Goal: Task Accomplishment & Management: Manage account settings

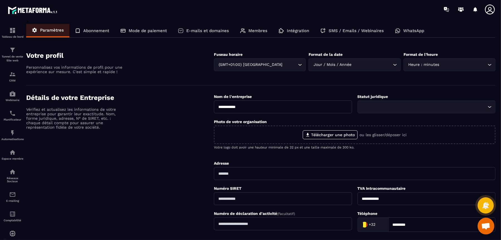
click at [98, 28] on p "Abonnement" at bounding box center [96, 30] width 26 height 5
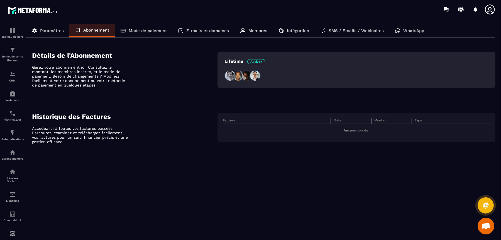
click at [49, 33] on div "Paramètres" at bounding box center [47, 30] width 43 height 13
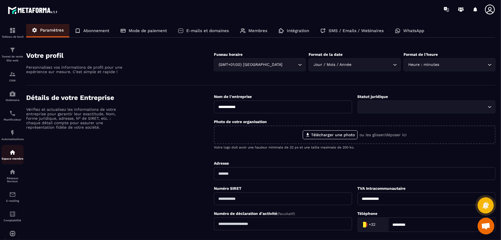
click at [9, 159] on p "Espace membre" at bounding box center [12, 158] width 22 height 3
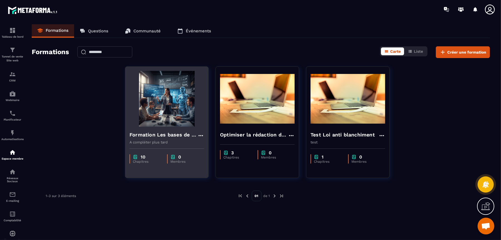
click at [157, 108] on img at bounding box center [167, 99] width 75 height 56
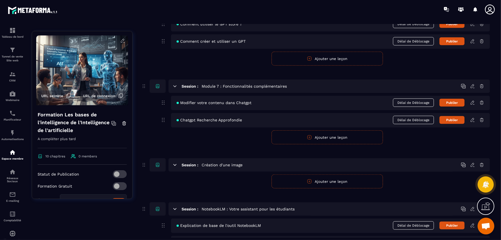
scroll to position [600, 0]
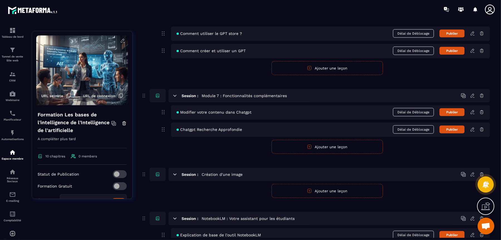
click at [188, 146] on form "Publier Annuler Ajouter une leçon" at bounding box center [327, 147] width 326 height 14
click at [340, 141] on button "Ajouter une leçon" at bounding box center [327, 147] width 111 height 14
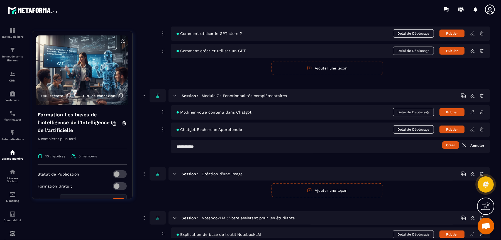
click at [259, 144] on input "text" at bounding box center [330, 146] width 319 height 13
type input "**********"
click at [447, 142] on button "Créer" at bounding box center [450, 145] width 17 height 8
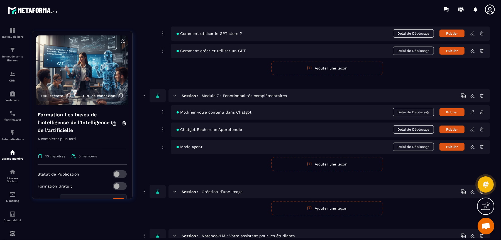
click at [472, 144] on icon at bounding box center [472, 146] width 5 height 5
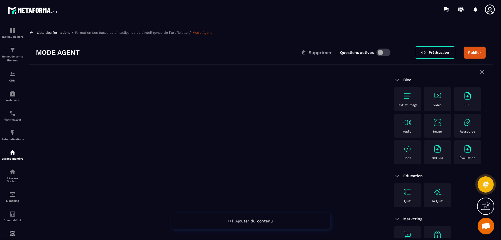
click at [436, 96] on img at bounding box center [437, 95] width 9 height 9
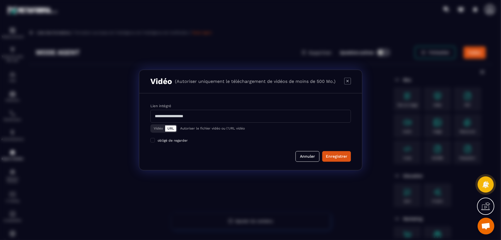
click at [241, 120] on input "Modal window" at bounding box center [250, 116] width 201 height 13
paste input "**********"
type input "**********"
click at [329, 154] on div "Enregistrer" at bounding box center [336, 156] width 21 height 6
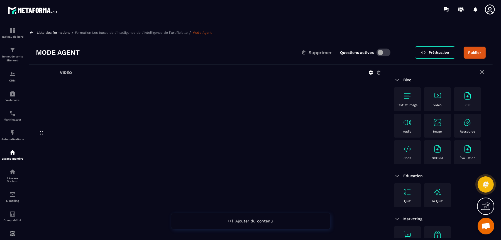
click at [158, 32] on p "Formation Les bases de l'intelligence de l'Intelligence de l'artificielle" at bounding box center [131, 33] width 113 height 4
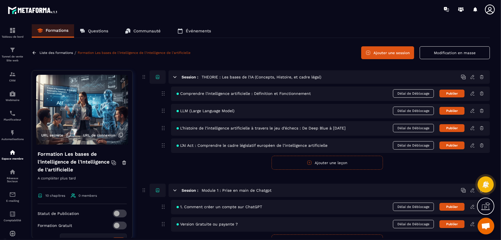
click at [174, 189] on icon at bounding box center [175, 189] width 3 height 1
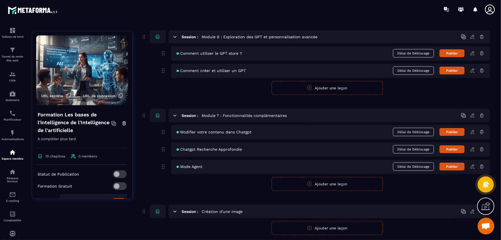
scroll to position [522, 0]
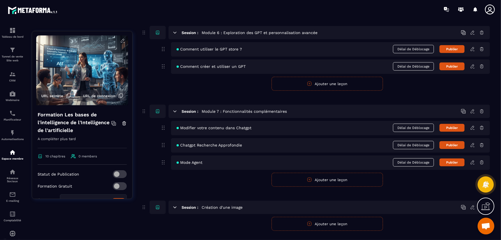
click at [472, 142] on icon at bounding box center [472, 144] width 5 height 5
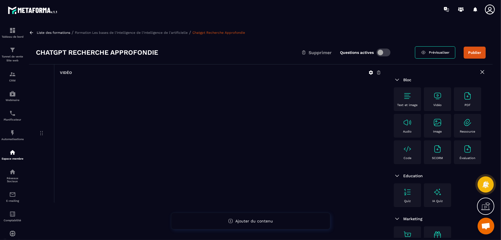
click at [372, 71] on icon at bounding box center [371, 72] width 4 height 4
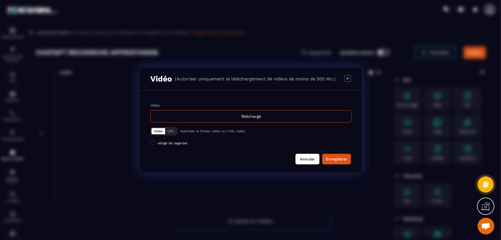
click at [311, 157] on button "Annuler" at bounding box center [307, 158] width 24 height 11
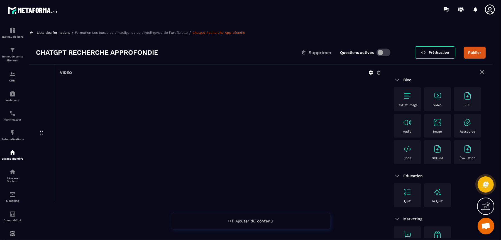
click at [161, 48] on div "Chatgpt Recherche Approfondie Supprimer Questions actives" at bounding box center [225, 52] width 379 height 9
click at [153, 51] on h3 "Chatgpt Recherche Approfondie" at bounding box center [97, 52] width 122 height 9
click at [176, 33] on p "Formation Les bases de l'intelligence de l'Intelligence de l'artificielle" at bounding box center [131, 33] width 113 height 4
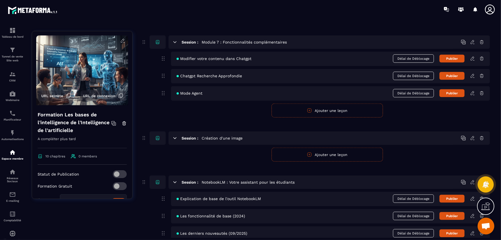
scroll to position [617, 0]
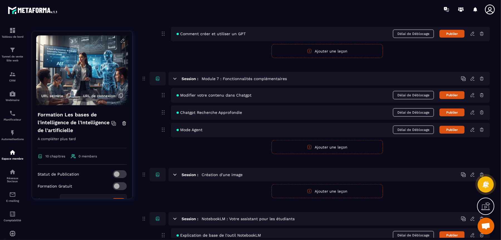
click at [490, 226] on span "Ouvrir le chat" at bounding box center [486, 225] width 17 height 17
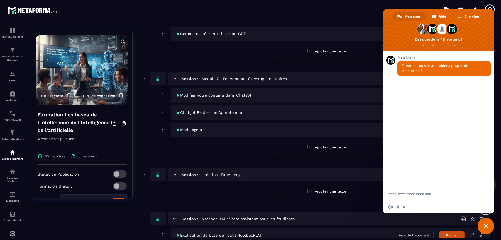
click at [411, 195] on textarea "Entrez votre message..." at bounding box center [433, 193] width 88 height 5
type textarea "**********"
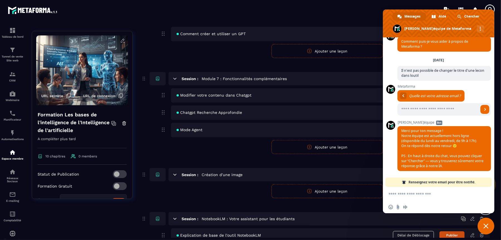
scroll to position [13, 0]
click at [356, 28] on div "Comment créer et utiliser un GPT Délai de Déblocage Publier" at bounding box center [330, 34] width 319 height 14
click at [316, 184] on button "Ajouter une leçon" at bounding box center [327, 191] width 111 height 14
click at [270, 184] on input "text" at bounding box center [330, 190] width 319 height 13
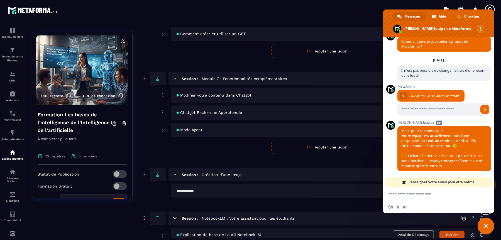
click at [239, 140] on form "Publier Annuler Ajouter une leçon" at bounding box center [327, 147] width 326 height 14
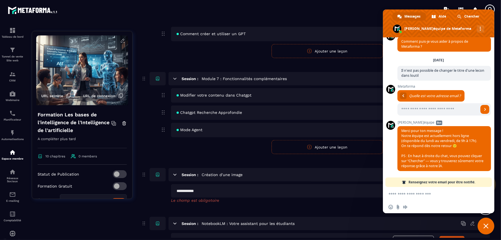
click at [313, 141] on button "Ajouter une leçon" at bounding box center [327, 147] width 111 height 14
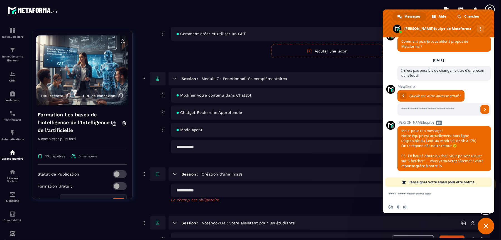
click at [277, 141] on input "text" at bounding box center [330, 146] width 319 height 13
type input "**********"
click at [483, 224] on span "Fermer le chat" at bounding box center [486, 225] width 17 height 17
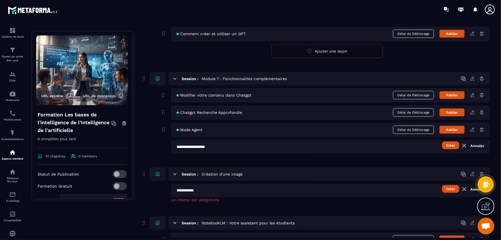
click at [450, 141] on button "Créer" at bounding box center [450, 145] width 17 height 8
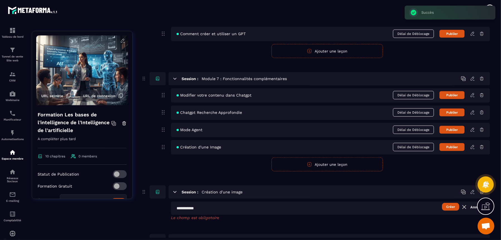
click at [472, 144] on icon at bounding box center [472, 146] width 5 height 5
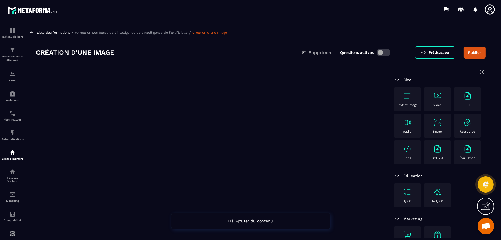
click at [430, 97] on div "Vidéo" at bounding box center [438, 98] width 22 height 15
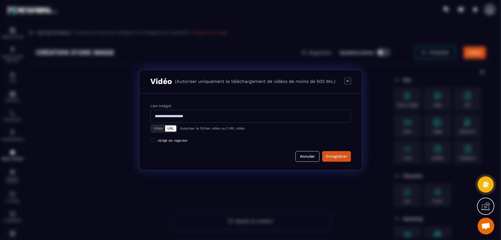
click at [242, 114] on input "Modal window" at bounding box center [250, 116] width 201 height 13
paste input "**********"
type input "**********"
click at [333, 154] on div "Enregistrer" at bounding box center [336, 156] width 21 height 6
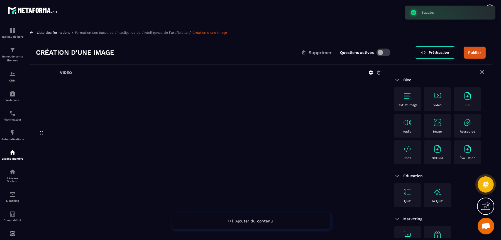
click at [174, 33] on p "Formation Les bases de l'intelligence de l'Intelligence de l'artificielle" at bounding box center [131, 33] width 113 height 4
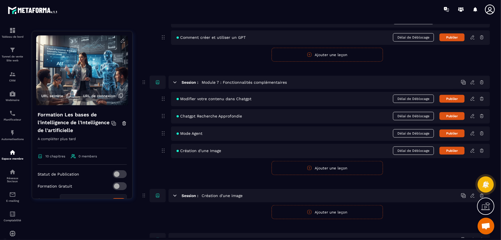
scroll to position [627, 0]
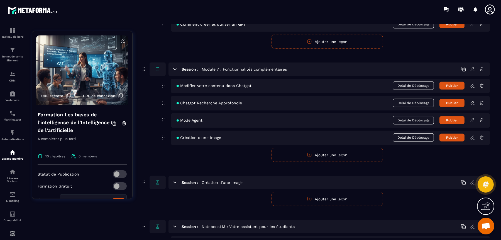
click at [232, 153] on form "Publier Annuler Ajouter une leçon" at bounding box center [327, 155] width 326 height 14
drag, startPoint x: 146, startPoint y: 176, endPoint x: 143, endPoint y: 177, distance: 3.6
click at [146, 179] on icon at bounding box center [144, 182] width 6 height 7
click at [481, 174] on div at bounding box center [486, 184] width 16 height 25
click at [481, 175] on div at bounding box center [486, 184] width 16 height 25
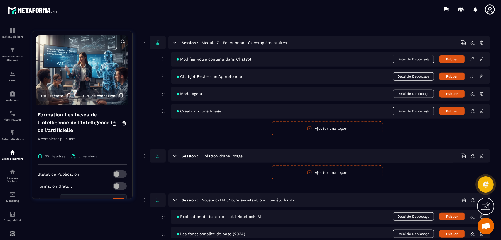
scroll to position [696, 0]
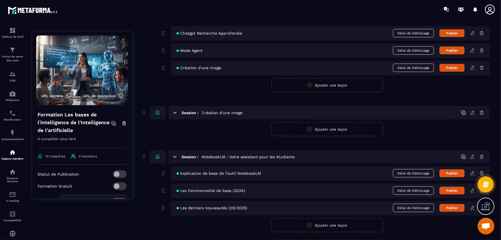
click at [480, 110] on icon at bounding box center [481, 112] width 5 height 5
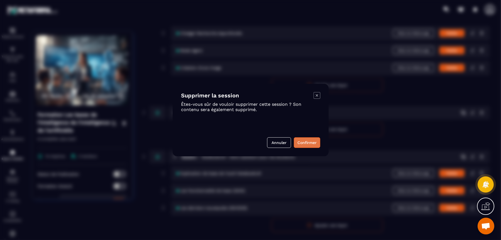
click at [302, 146] on button "Confirmer" at bounding box center [307, 142] width 26 height 11
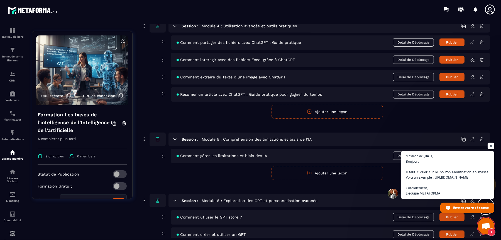
scroll to position [486, 0]
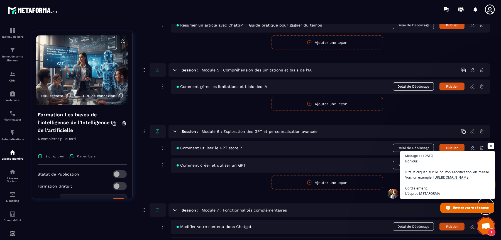
click at [447, 172] on span "Bonjour, Il faut cliquer sur le bouton Modification en masse. Voici un exemple …" at bounding box center [447, 177] width 85 height 38
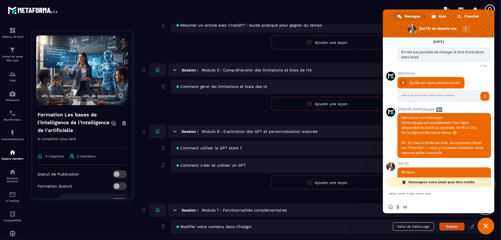
scroll to position [104, 0]
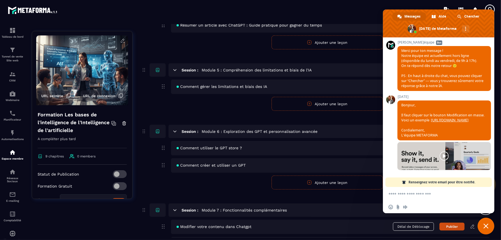
click at [484, 226] on span "Fermer le chat" at bounding box center [485, 225] width 5 height 5
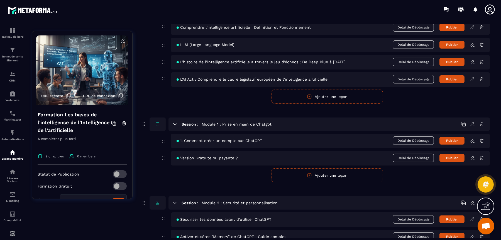
scroll to position [0, 0]
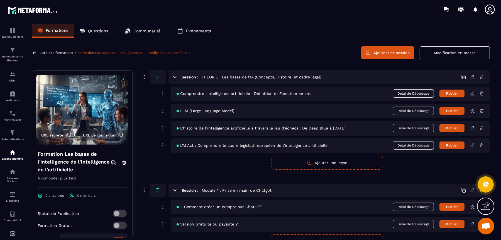
click at [444, 50] on button "Modification en masse" at bounding box center [455, 52] width 70 height 13
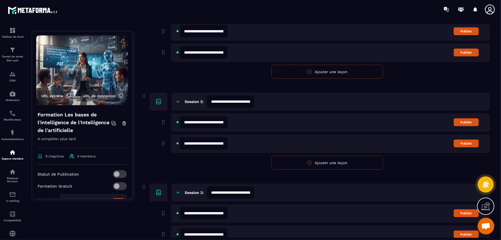
scroll to position [139, 0]
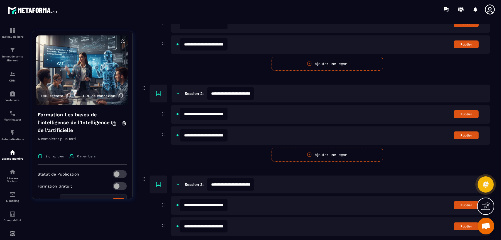
click at [187, 113] on input "**********" at bounding box center [204, 114] width 48 height 12
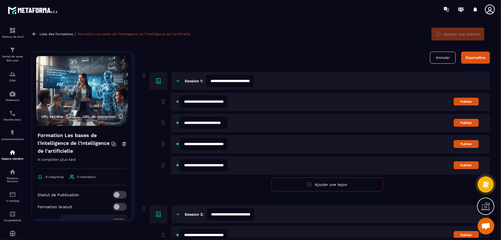
scroll to position [0, 0]
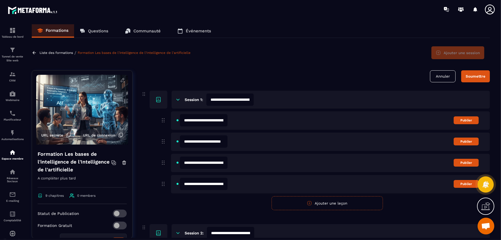
type input "**********"
click at [478, 76] on div "Soumettre" at bounding box center [476, 76] width 20 height 4
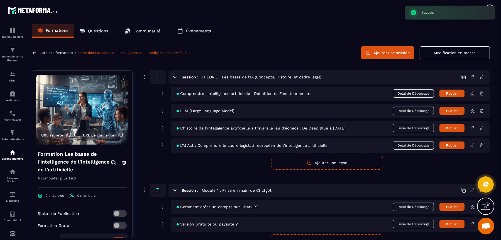
click at [487, 224] on span "Ouvrir le chat" at bounding box center [485, 226] width 9 height 8
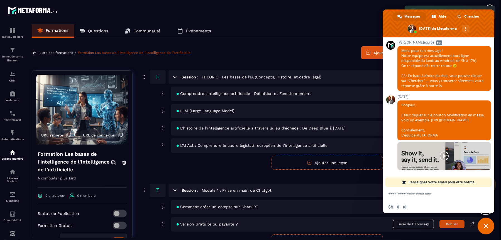
scroll to position [13, 0]
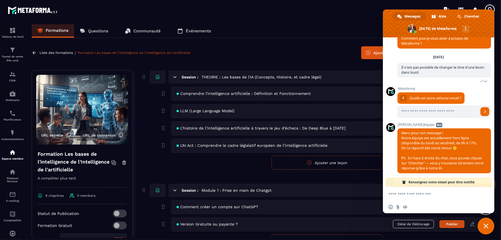
click at [437, 193] on textarea "Entrez votre message..." at bounding box center [433, 193] width 88 height 5
type textarea "*"
type textarea "**********"
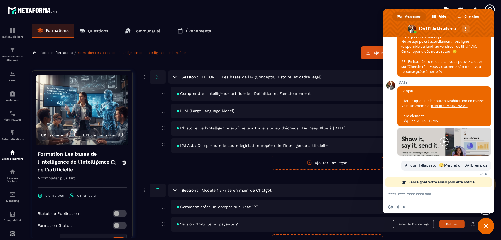
scroll to position [123, 0]
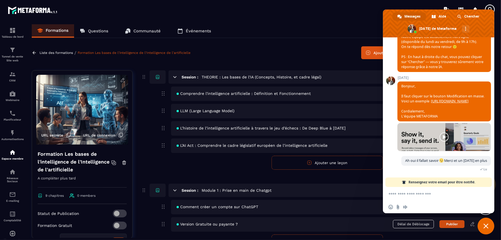
click at [483, 224] on span "Fermer le chat" at bounding box center [486, 225] width 17 height 17
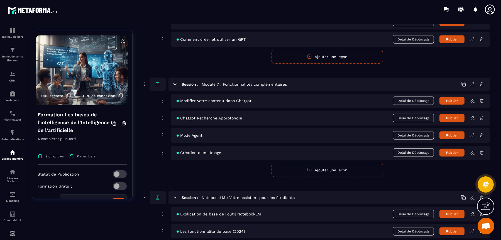
scroll to position [627, 0]
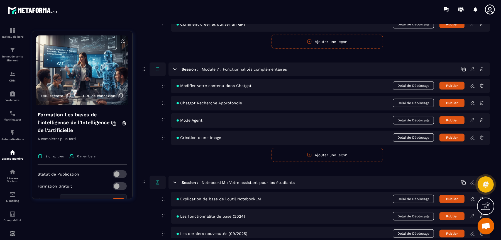
click at [472, 135] on icon at bounding box center [472, 137] width 5 height 5
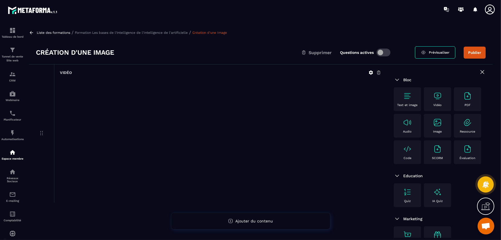
click at [129, 36] on div "Liste des formations / Formation Les bases de l'intelligence de l'Intelligence …" at bounding box center [260, 130] width 469 height 213
click at [130, 33] on p "Formation Les bases de l'intelligence de l'Intelligence de l'artificielle" at bounding box center [131, 33] width 113 height 4
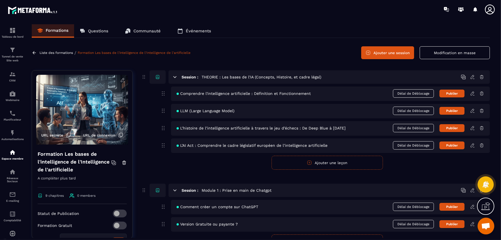
click at [317, 161] on button "Ajouter une leçon" at bounding box center [327, 162] width 111 height 14
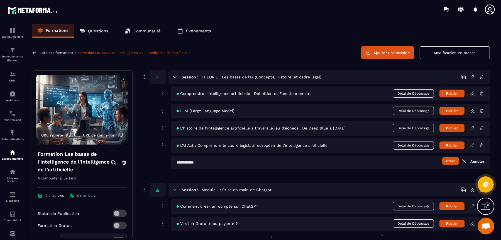
click at [317, 161] on input "text" at bounding box center [330, 161] width 319 height 13
click at [149, 163] on div "Session : THEORIE : Les bases de l'IA (Concepts, Histoire, et cadre légal) Comp…" at bounding box center [315, 119] width 349 height 99
type input "*"
click at [477, 159] on link "Annuler" at bounding box center [472, 161] width 23 height 7
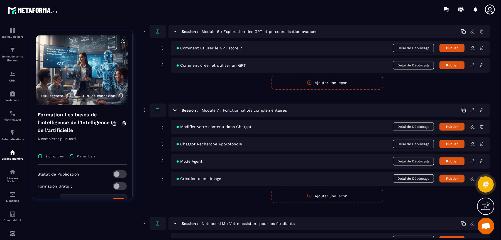
scroll to position [592, 0]
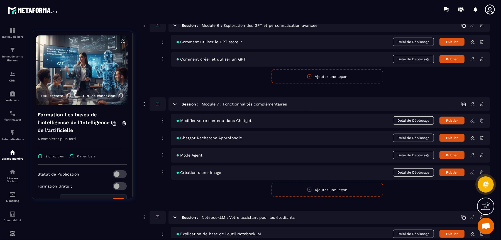
click at [238, 186] on form "Publier Annuler Ajouter une leçon" at bounding box center [327, 189] width 326 height 14
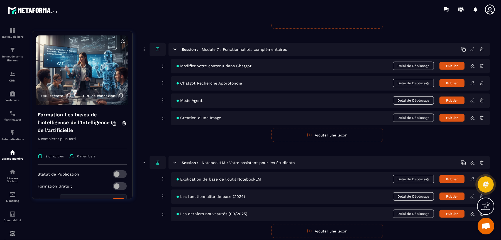
scroll to position [660, 0]
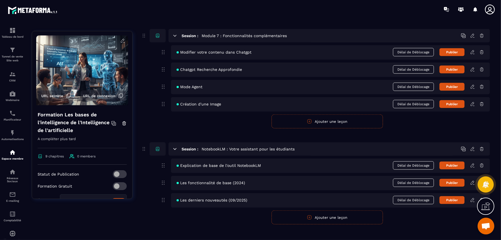
click at [321, 117] on button "Ajouter une leçon" at bounding box center [327, 121] width 111 height 14
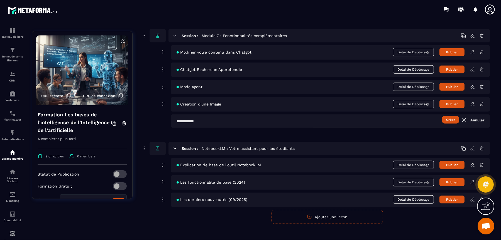
scroll to position [660, 0]
click at [279, 114] on input "text" at bounding box center [330, 120] width 319 height 13
click at [182, 114] on input "**********" at bounding box center [330, 120] width 319 height 13
click at [346, 115] on input "**********" at bounding box center [330, 120] width 319 height 13
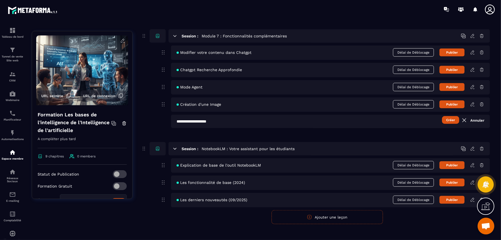
click at [452, 116] on button "Créer" at bounding box center [450, 120] width 17 height 8
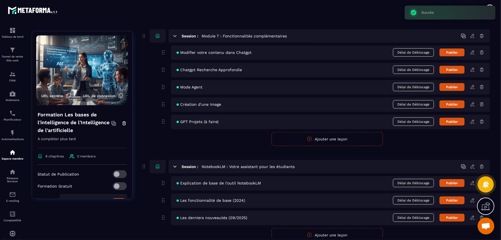
click at [326, 133] on button "Ajouter une leçon" at bounding box center [327, 139] width 111 height 14
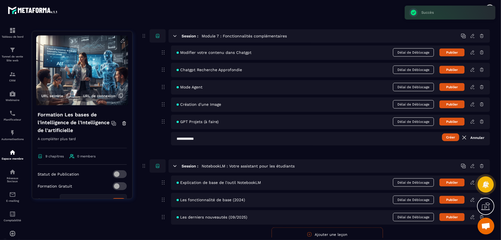
click at [302, 133] on input "text" at bounding box center [330, 138] width 319 height 13
type input "*"
click at [475, 134] on link "Annuler" at bounding box center [472, 137] width 23 height 7
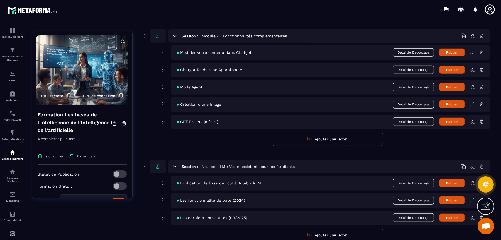
click at [333, 132] on button "Ajouter une leçon" at bounding box center [327, 139] width 111 height 14
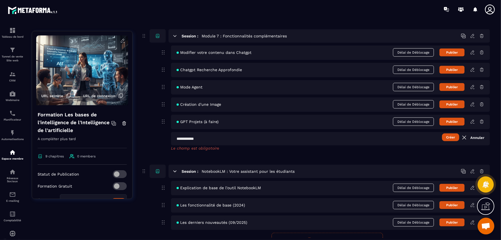
click at [359, 135] on input "text" at bounding box center [330, 138] width 319 height 13
type input "**********"
click at [453, 133] on button "Créer" at bounding box center [450, 137] width 17 height 8
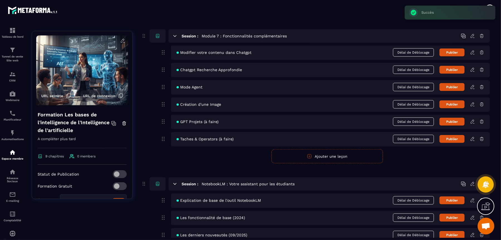
click at [216, 151] on form "Créer Annuler Ajouter une leçon" at bounding box center [327, 156] width 326 height 14
click at [226, 151] on form "Créer Annuler Ajouter une leçon" at bounding box center [327, 156] width 326 height 14
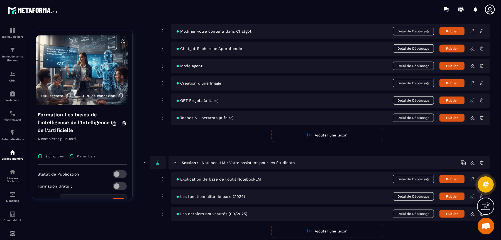
scroll to position [694, 0]
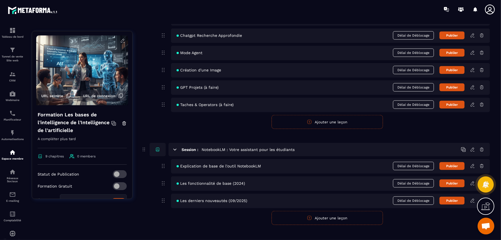
click at [472, 102] on icon at bounding box center [472, 104] width 5 height 5
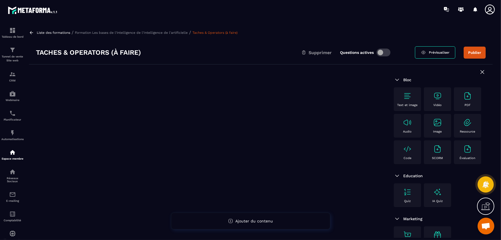
click at [32, 31] on icon at bounding box center [31, 32] width 5 height 5
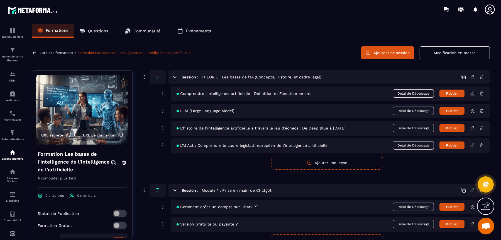
click at [446, 52] on button "Modification en masse" at bounding box center [455, 52] width 70 height 13
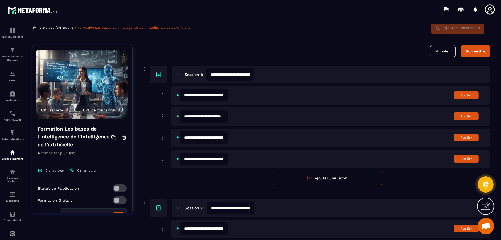
scroll to position [70, 0]
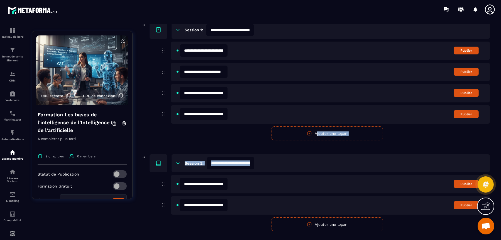
drag, startPoint x: 161, startPoint y: 183, endPoint x: 166, endPoint y: 147, distance: 36.1
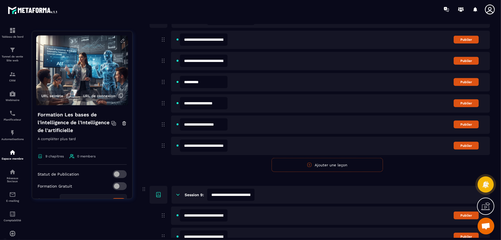
scroll to position [0, 5]
drag, startPoint x: 184, startPoint y: 143, endPoint x: 237, endPoint y: 143, distance: 53.5
click at [237, 143] on div "**********" at bounding box center [330, 145] width 319 height 18
type input "**********"
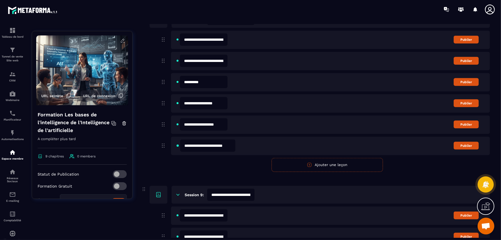
scroll to position [0, 0]
click at [242, 143] on div "**********" at bounding box center [330, 145] width 319 height 18
click at [232, 167] on div "**********" at bounding box center [327, 101] width 326 height 141
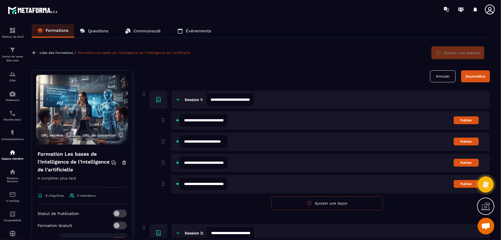
click at [483, 74] on div "Soumettre" at bounding box center [476, 76] width 20 height 4
